Goal: Task Accomplishment & Management: Complete application form

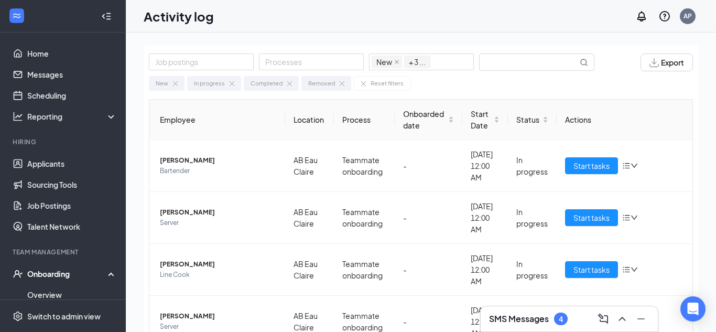
scroll to position [16, 0]
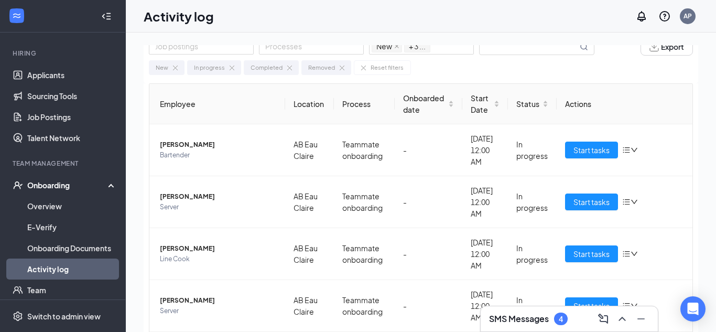
click at [62, 187] on div "Onboarding" at bounding box center [67, 185] width 81 height 10
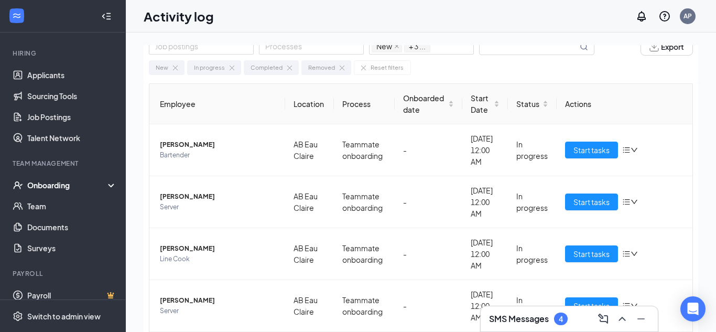
scroll to position [0, 0]
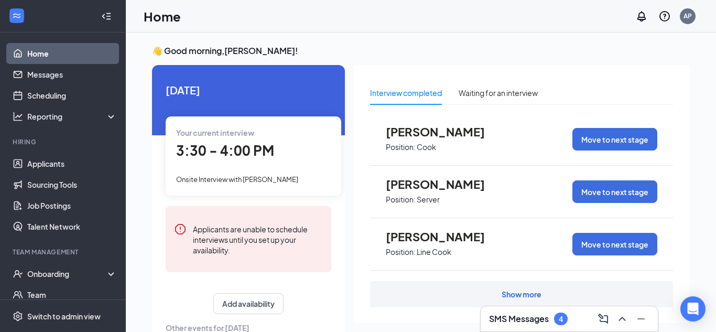
click at [226, 158] on span "3:30 - 4:00 PM" at bounding box center [225, 149] width 98 height 17
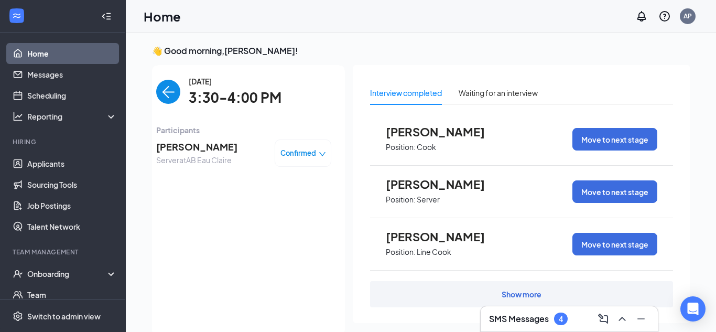
scroll to position [4, 0]
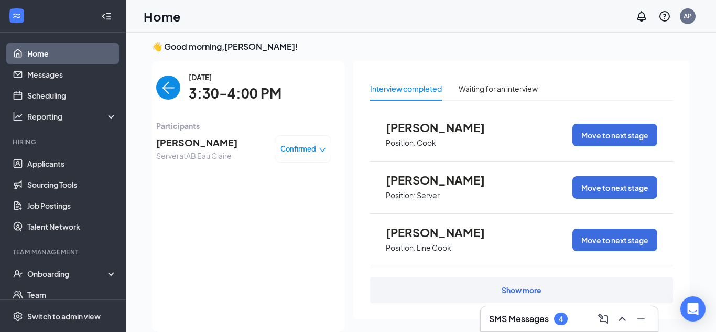
click at [197, 145] on span "[PERSON_NAME]" at bounding box center [196, 142] width 81 height 15
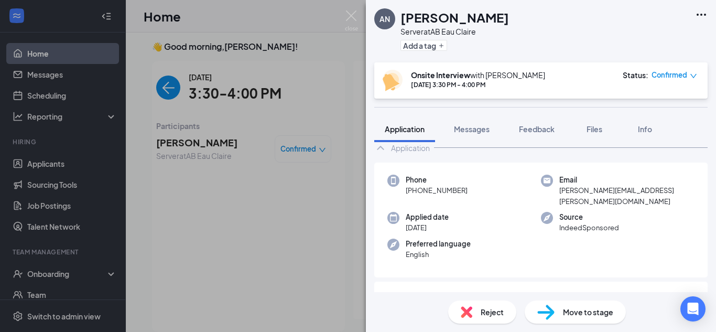
scroll to position [51, 0]
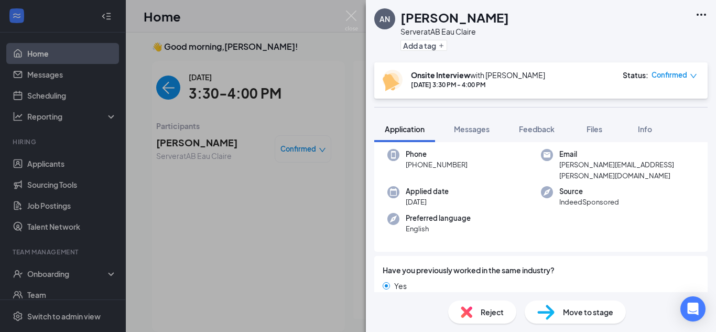
click at [559, 311] on div "Move to stage" at bounding box center [575, 311] width 101 height 23
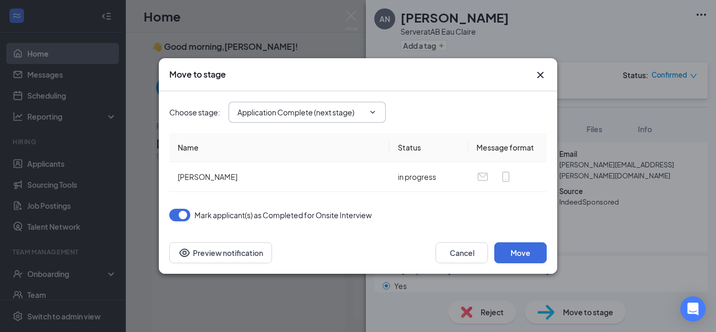
click at [375, 115] on icon "ChevronDown" at bounding box center [372, 112] width 8 height 8
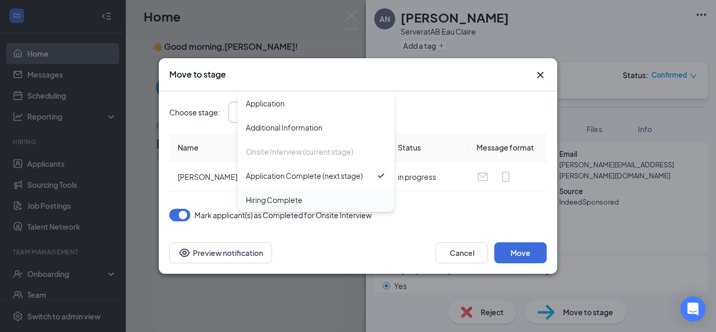
click at [281, 203] on div "Hiring Complete" at bounding box center [274, 200] width 57 height 12
type input "Hiring Complete"
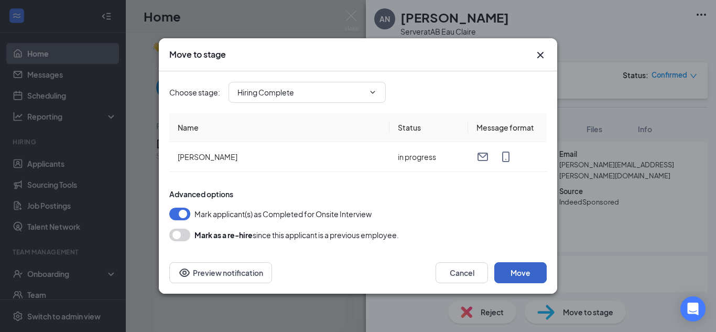
click at [522, 274] on button "Move" at bounding box center [520, 272] width 52 height 21
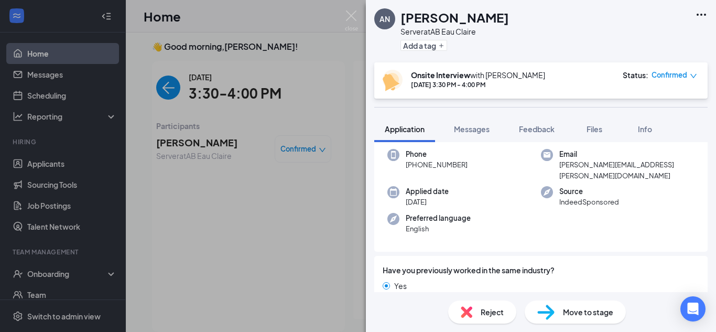
click at [598, 310] on span "Move to stage" at bounding box center [588, 312] width 50 height 12
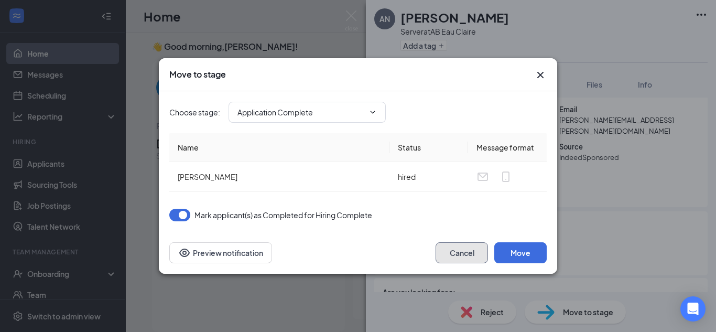
click at [468, 249] on button "Cancel" at bounding box center [461, 252] width 52 height 21
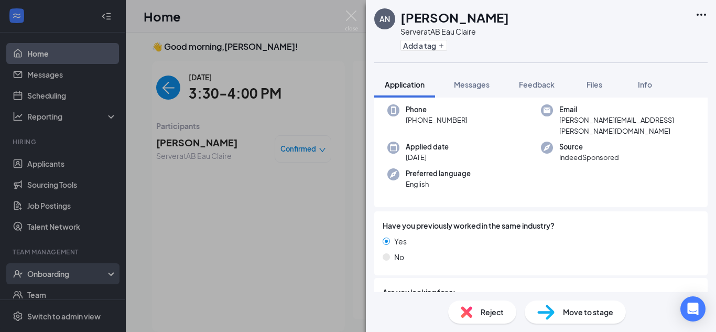
drag, startPoint x: 56, startPoint y: 280, endPoint x: 102, endPoint y: 282, distance: 46.2
click at [54, 279] on div "AN [PERSON_NAME] Server at AB Eau Claire Add a tag Application Messages Feedbac…" at bounding box center [358, 166] width 716 height 332
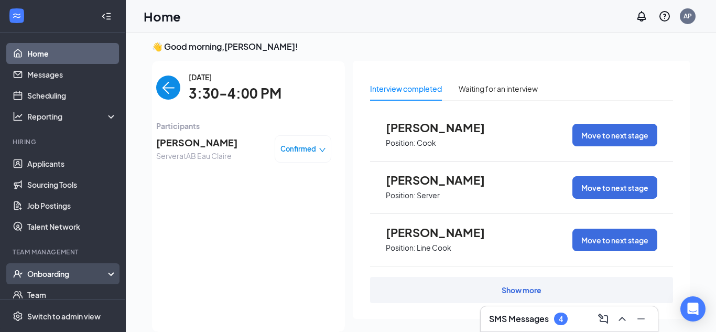
click at [110, 275] on icon at bounding box center [113, 275] width 8 height 0
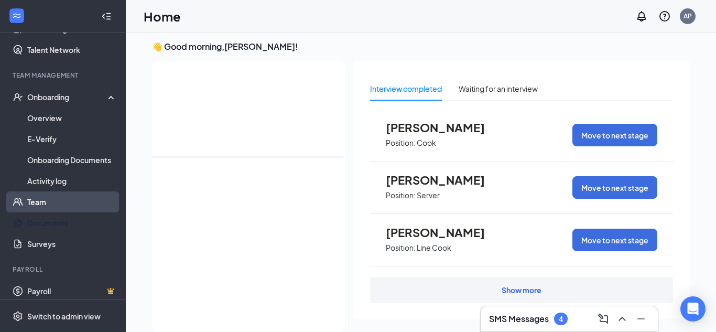
scroll to position [150, 0]
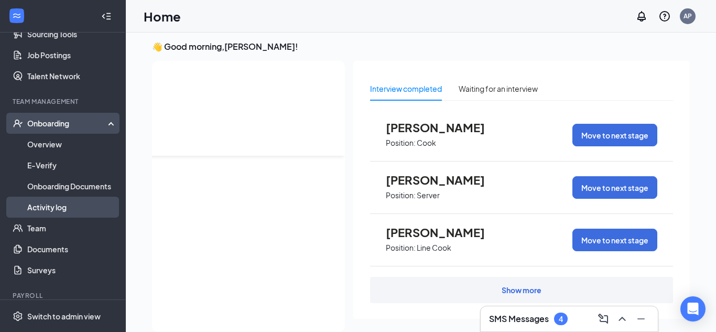
click at [43, 207] on link "Activity log" at bounding box center [72, 207] width 90 height 21
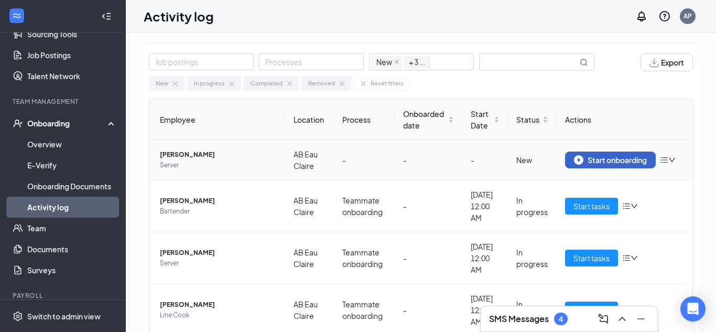
click at [613, 159] on div "Start onboarding" at bounding box center [610, 159] width 73 height 9
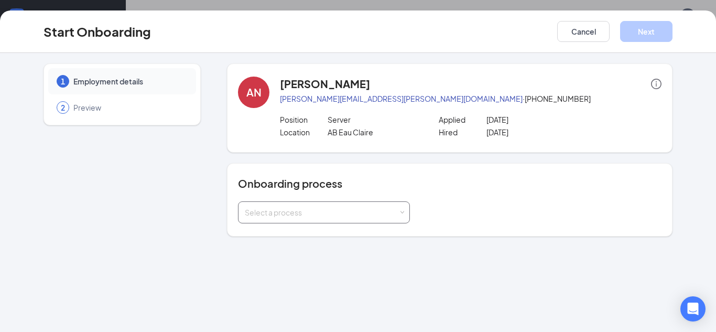
click at [405, 214] on div "Select a process" at bounding box center [324, 212] width 172 height 22
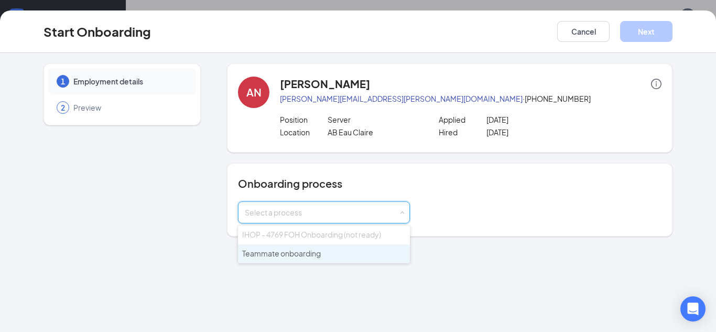
click at [298, 254] on span "Teammate onboarding" at bounding box center [281, 252] width 79 height 9
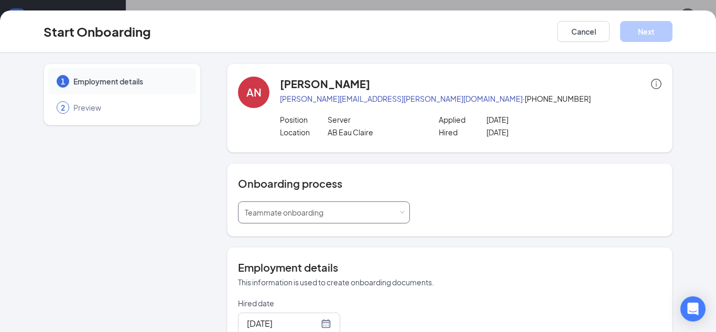
click at [405, 213] on div "Select a process Teammate onboarding" at bounding box center [324, 212] width 172 height 22
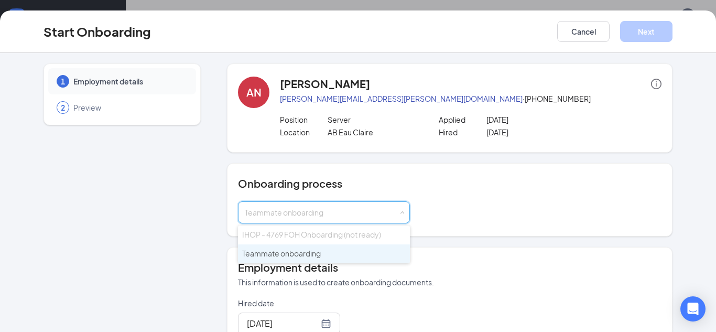
click at [474, 198] on div "Onboarding process Select a process Teammate onboarding" at bounding box center [449, 199] width 423 height 47
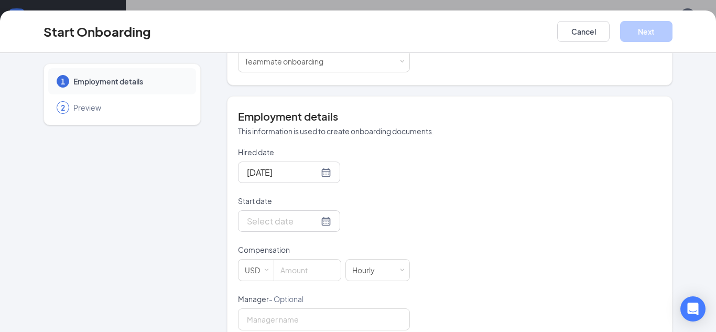
scroll to position [152, 0]
click at [325, 220] on div at bounding box center [289, 219] width 84 height 13
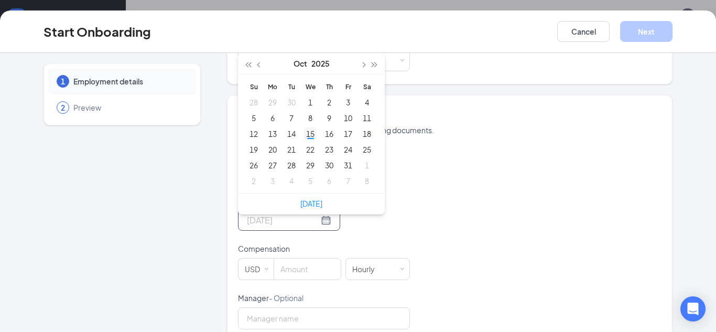
type input "[DATE]"
click at [310, 134] on div "15" at bounding box center [310, 133] width 13 height 13
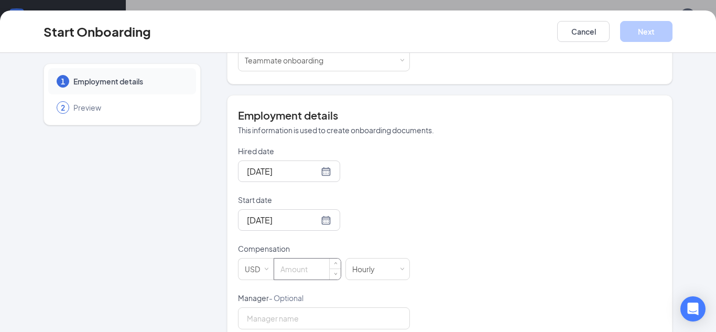
click at [292, 267] on input at bounding box center [307, 268] width 67 height 21
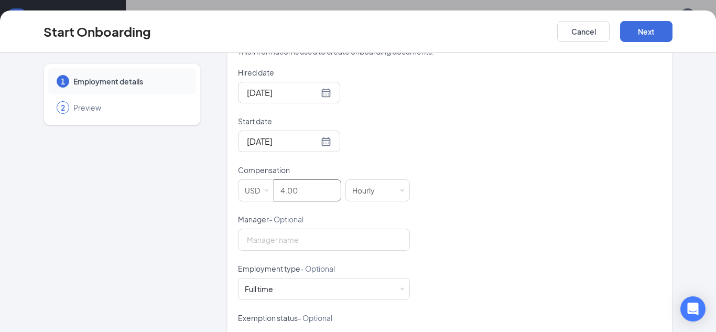
scroll to position [232, 0]
type input "4"
drag, startPoint x: 258, startPoint y: 241, endPoint x: 318, endPoint y: 228, distance: 60.4
click at [258, 241] on input "Manager - Optional" at bounding box center [324, 238] width 172 height 22
type input "[PERSON_NAME]"
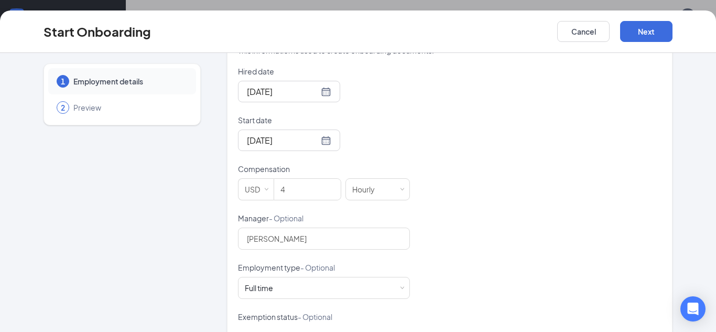
click at [350, 261] on form "Hired date [DATE] Start date [DATE] [DATE] Su Mo Tu We Th Fr Sa 28 29 30 1 2 3 …" at bounding box center [324, 237] width 172 height 343
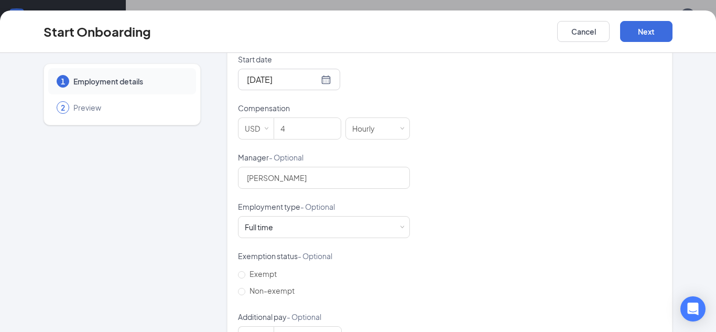
scroll to position [292, 0]
click at [659, 29] on button "Next" at bounding box center [646, 31] width 52 height 21
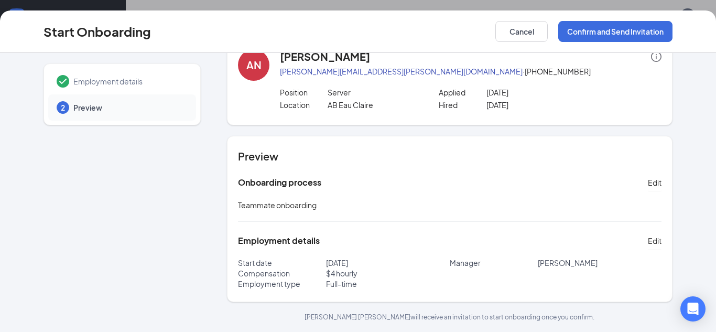
scroll to position [47, 0]
click at [653, 184] on span "Edit" at bounding box center [655, 182] width 14 height 10
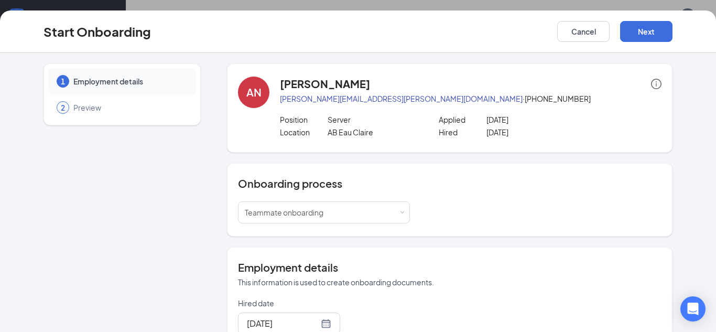
scroll to position [29, 0]
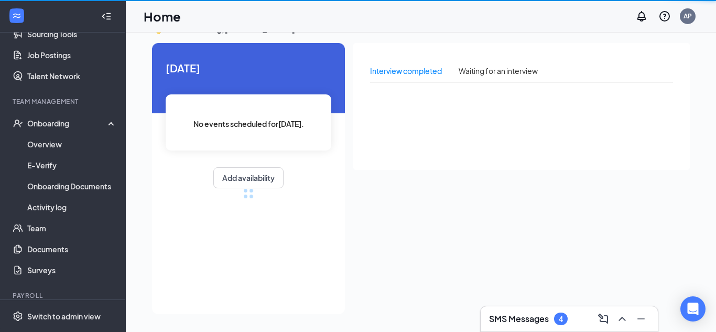
scroll to position [4, 0]
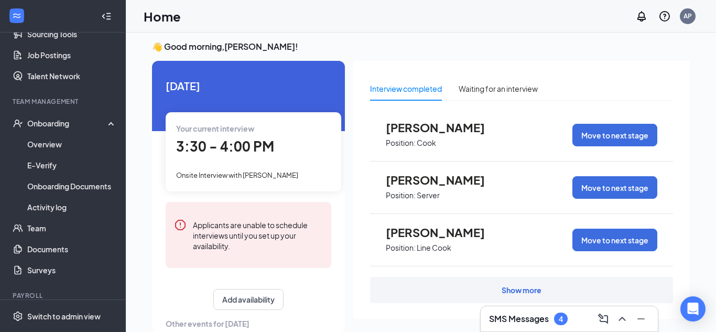
click at [257, 227] on div "Applicants are unable to schedule interviews until you set up your availability." at bounding box center [258, 235] width 130 height 32
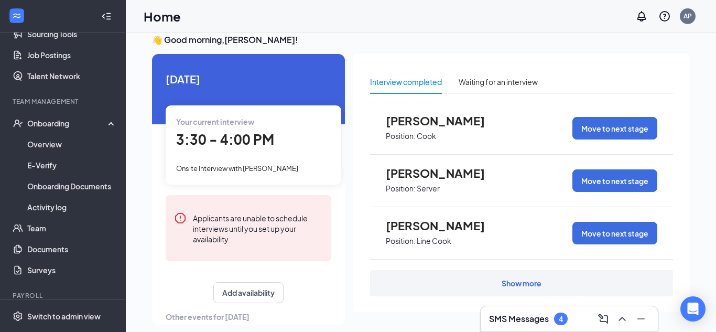
scroll to position [22, 0]
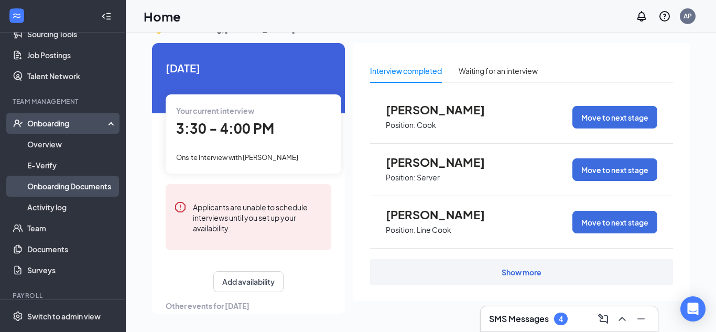
click at [52, 187] on link "Onboarding Documents" at bounding box center [72, 186] width 90 height 21
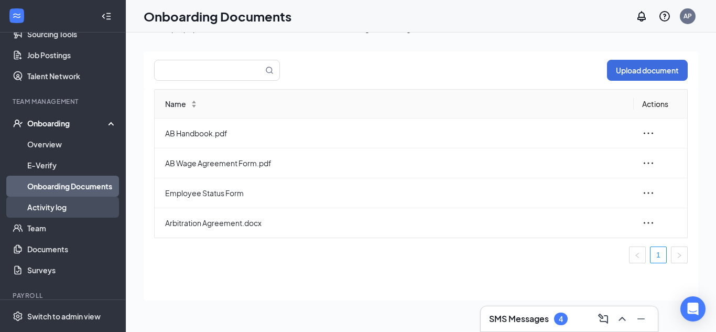
click at [60, 210] on link "Activity log" at bounding box center [72, 207] width 90 height 21
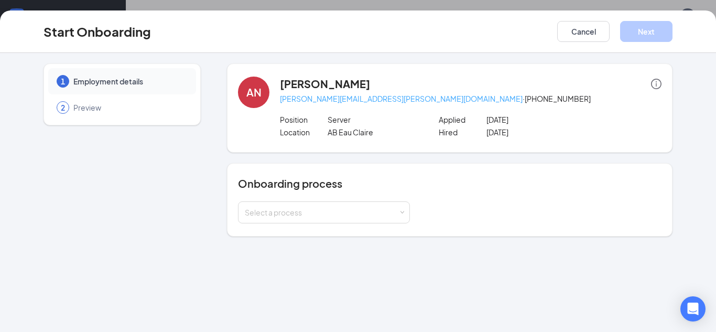
click at [350, 100] on link "[PERSON_NAME][EMAIL_ADDRESS][PERSON_NAME][DOMAIN_NAME]" at bounding box center [401, 98] width 243 height 9
click at [658, 84] on icon "info-circle" at bounding box center [656, 84] width 10 height 10
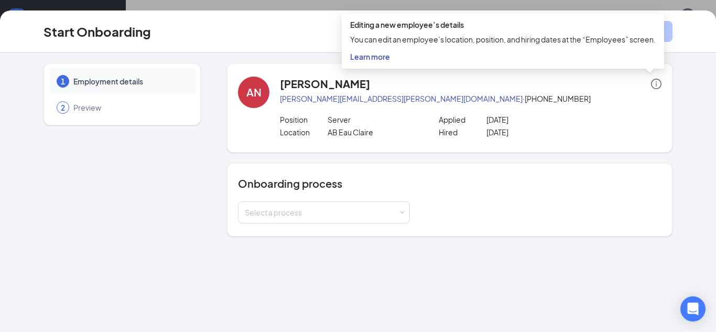
click at [380, 60] on span "Learn more" at bounding box center [370, 56] width 40 height 9
